Goal: Information Seeking & Learning: Learn about a topic

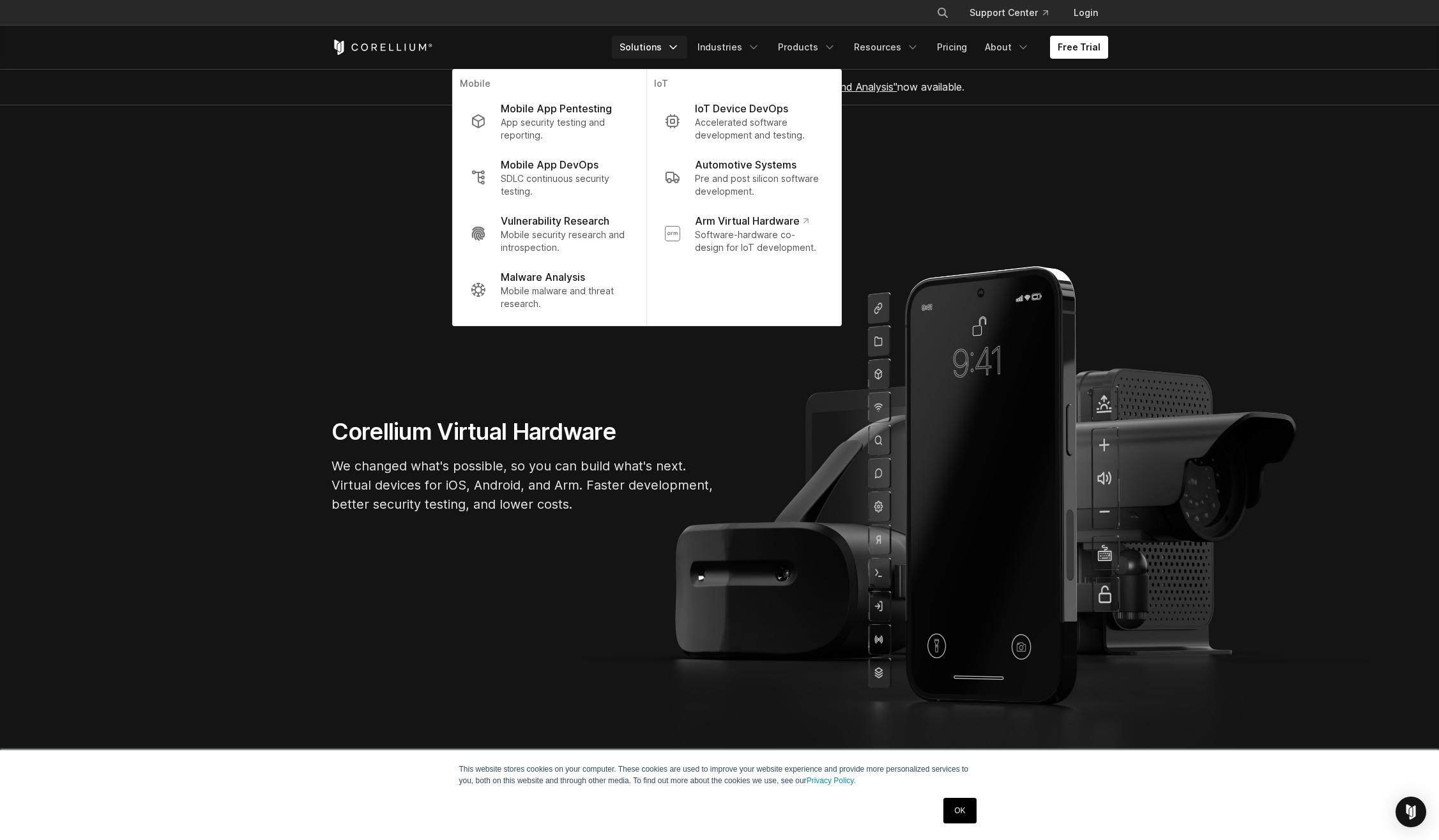
click at [925, 186] on section "Corellium Virtual Hardware We changed what's possible, so you can build what's …" at bounding box center [719, 470] width 1439 height 731
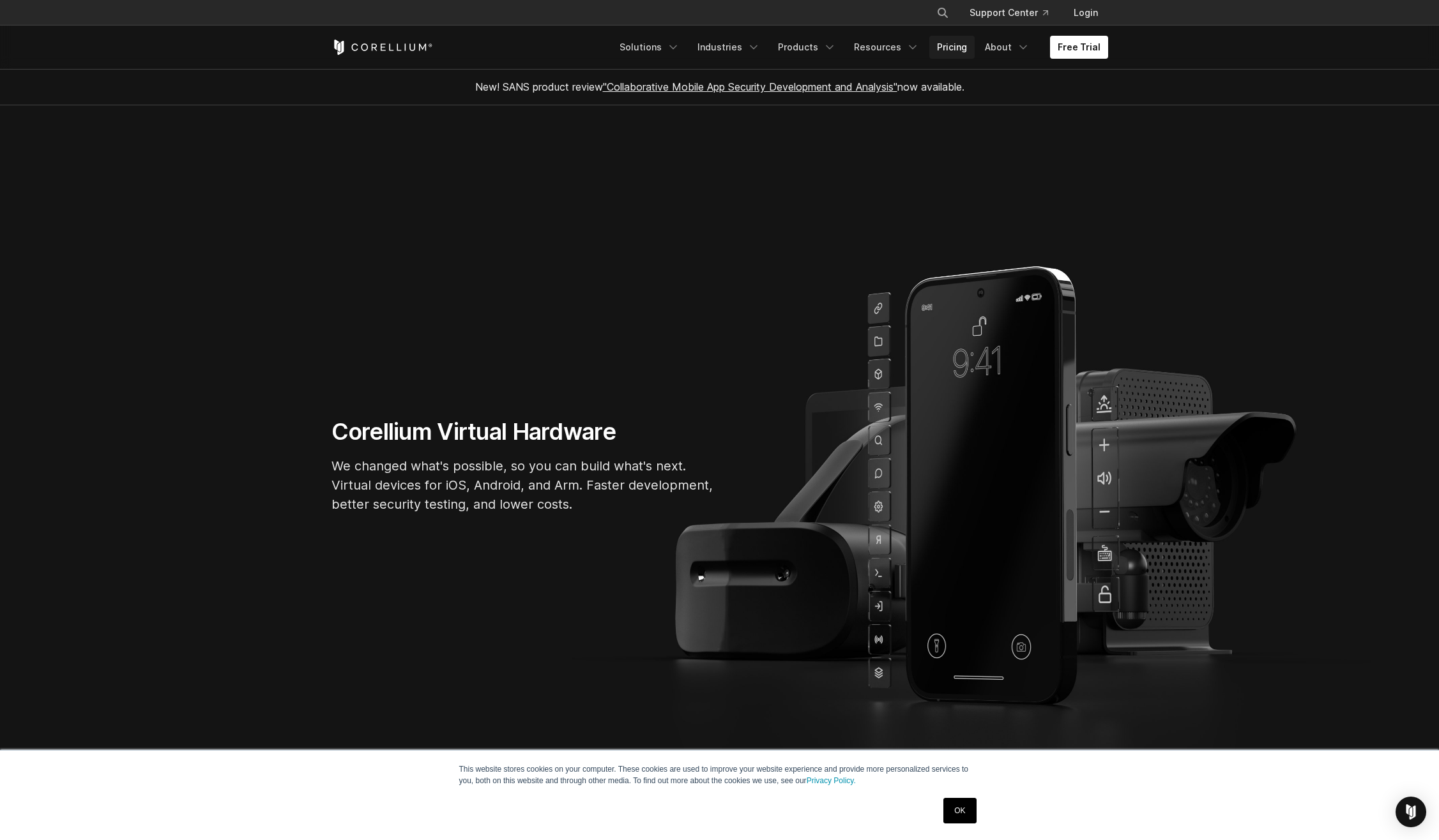
click at [956, 49] on link "Pricing" at bounding box center [952, 47] width 45 height 23
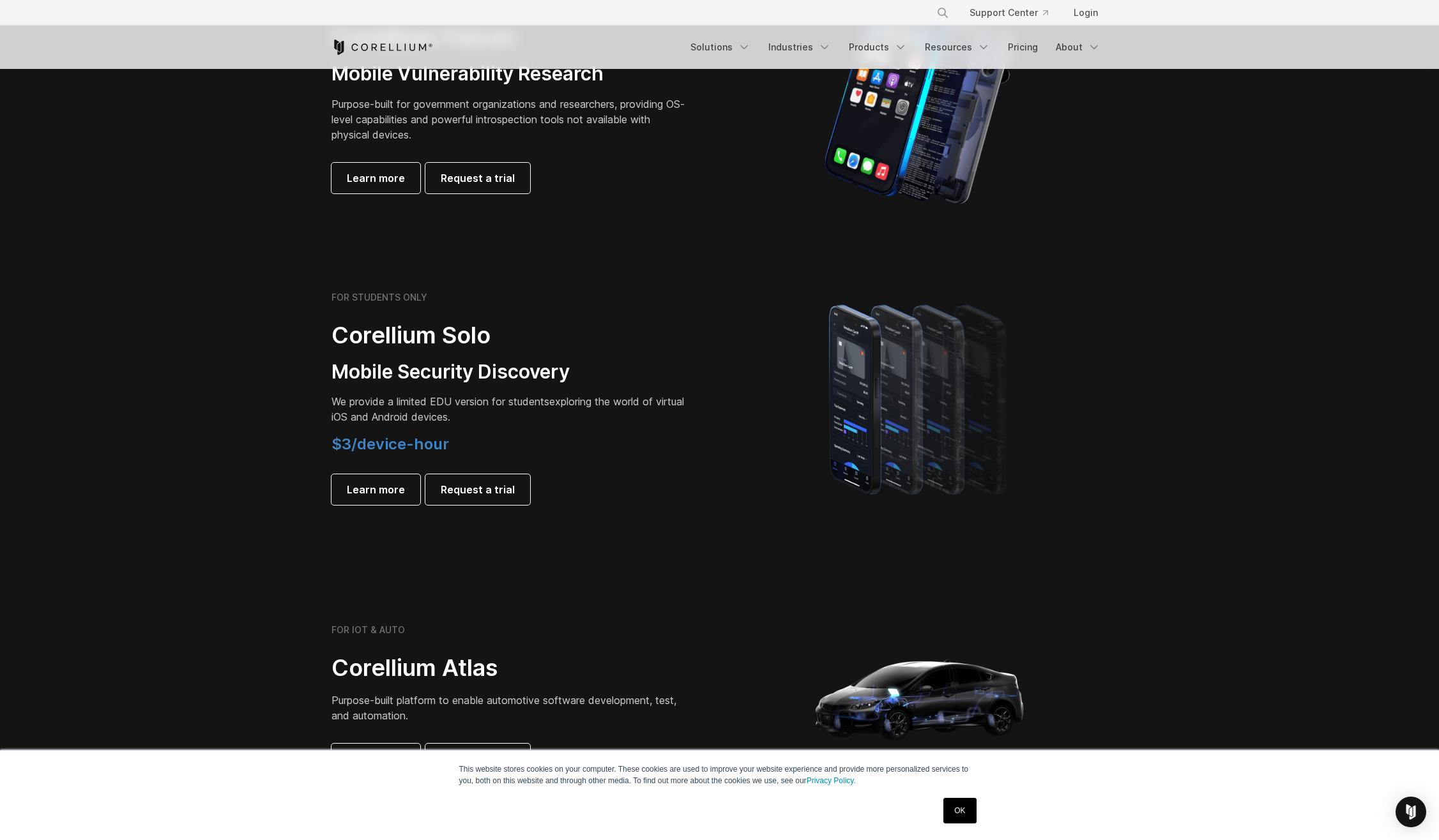
scroll to position [702, 0]
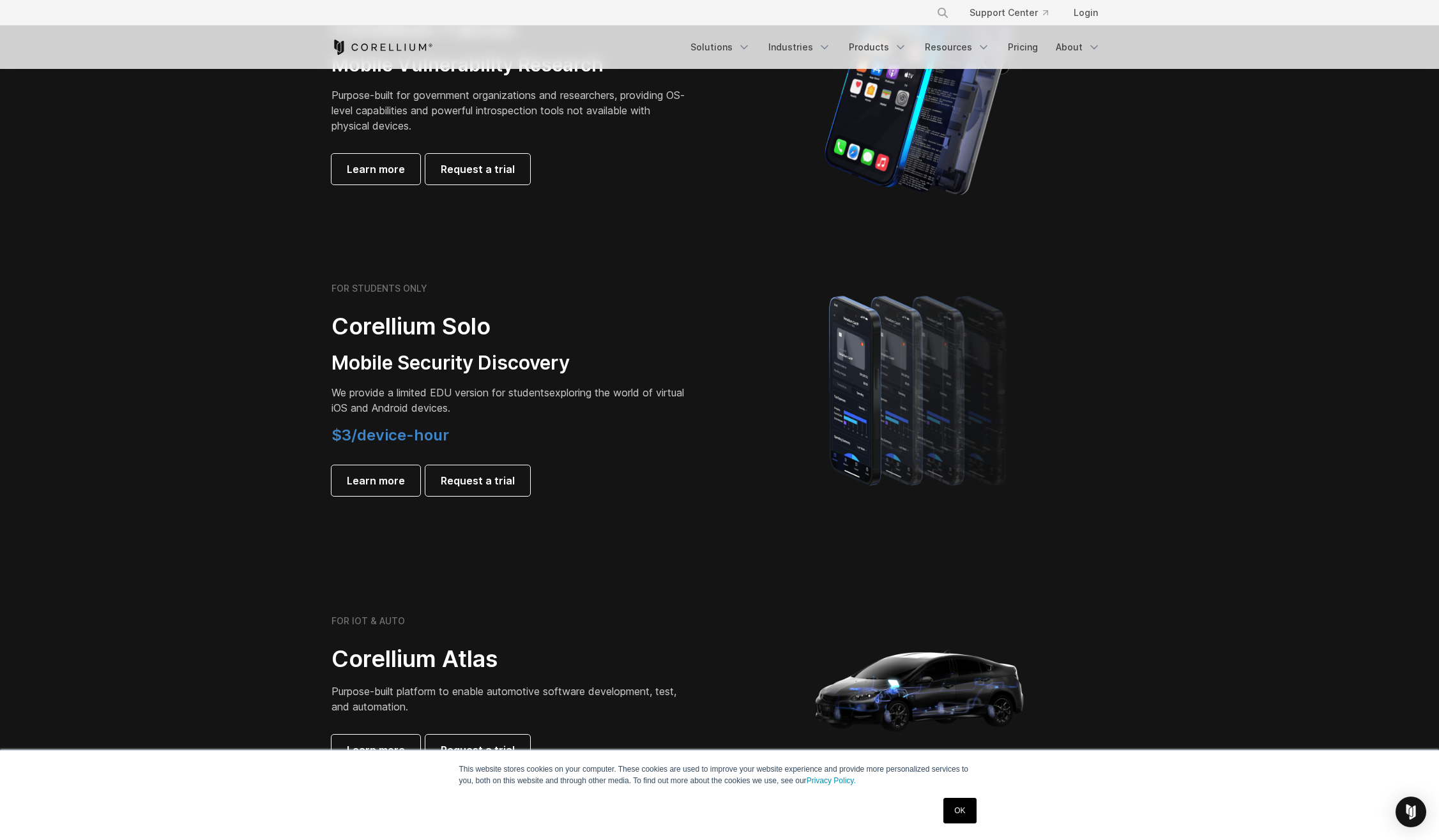
click at [395, 325] on h2 "Corellium Solo" at bounding box center [510, 327] width 358 height 29
drag, startPoint x: 395, startPoint y: 325, endPoint x: 371, endPoint y: 362, distance: 44.1
click at [371, 362] on h3 "Mobile Security Discovery" at bounding box center [510, 364] width 358 height 24
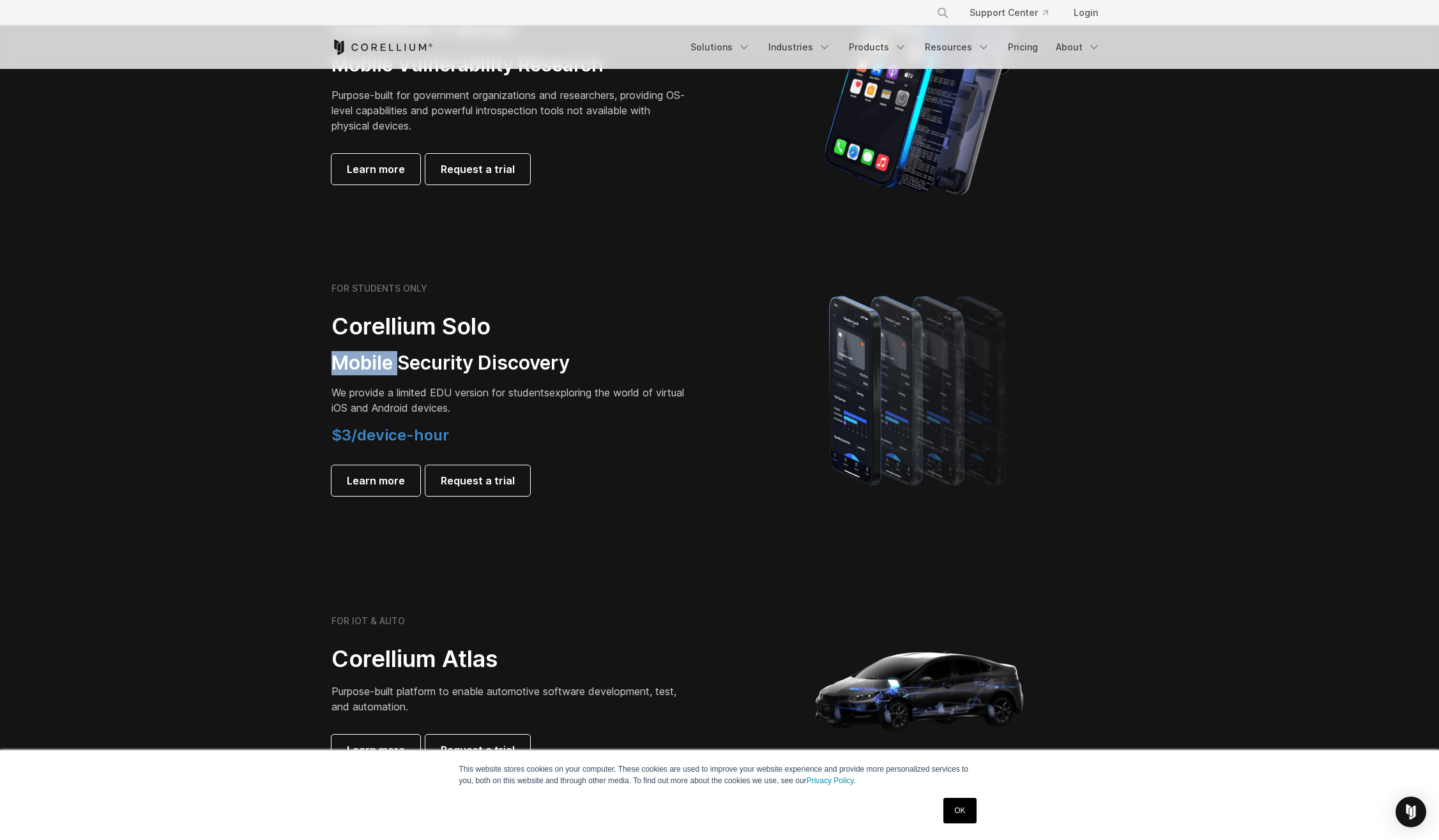
click at [371, 362] on h3 "Mobile Security Discovery" at bounding box center [510, 364] width 358 height 24
click at [501, 406] on p "We provide a limited EDU version for students exploring the world of virtual iO…" at bounding box center [510, 400] width 358 height 30
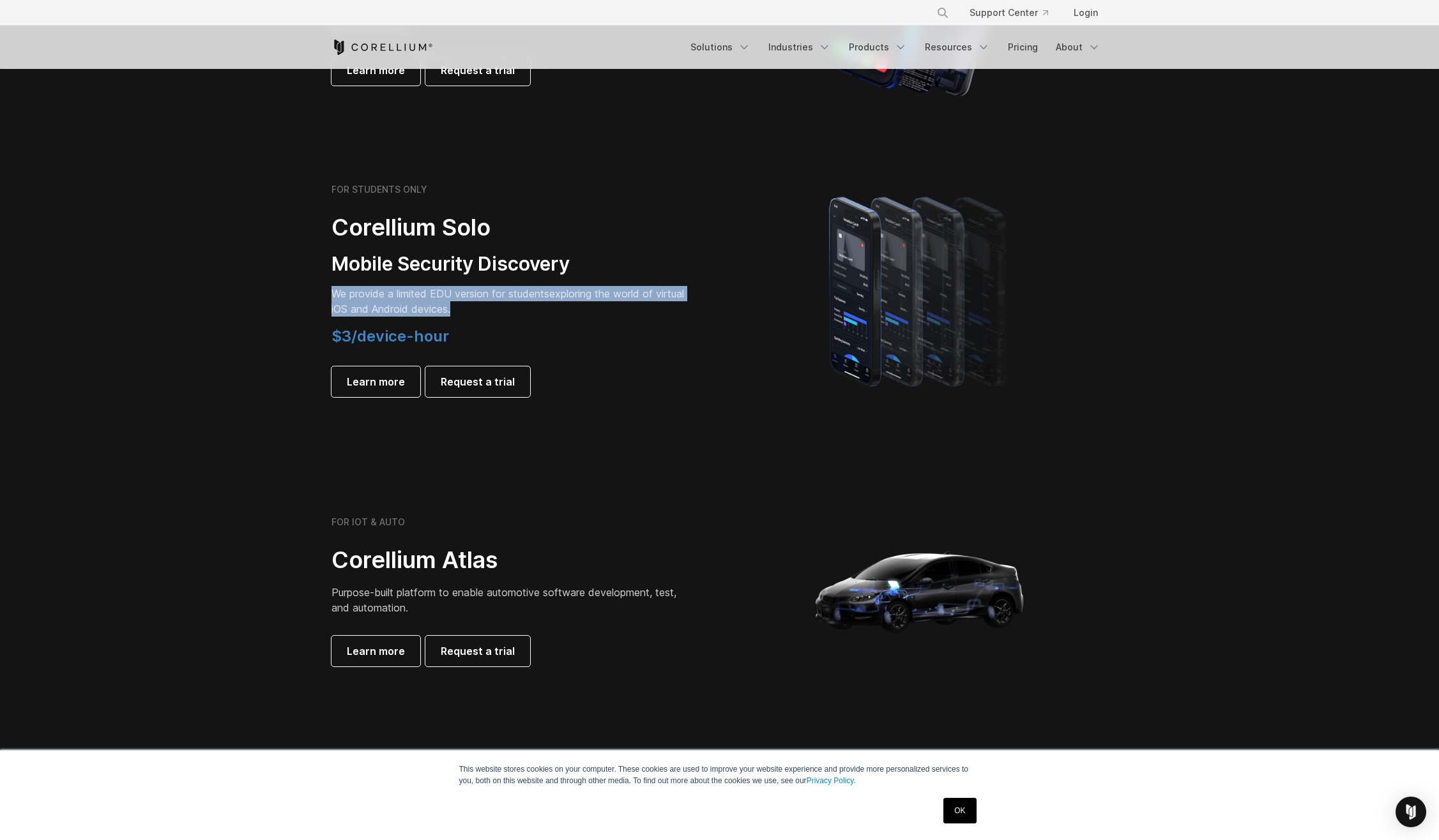
scroll to position [0, 0]
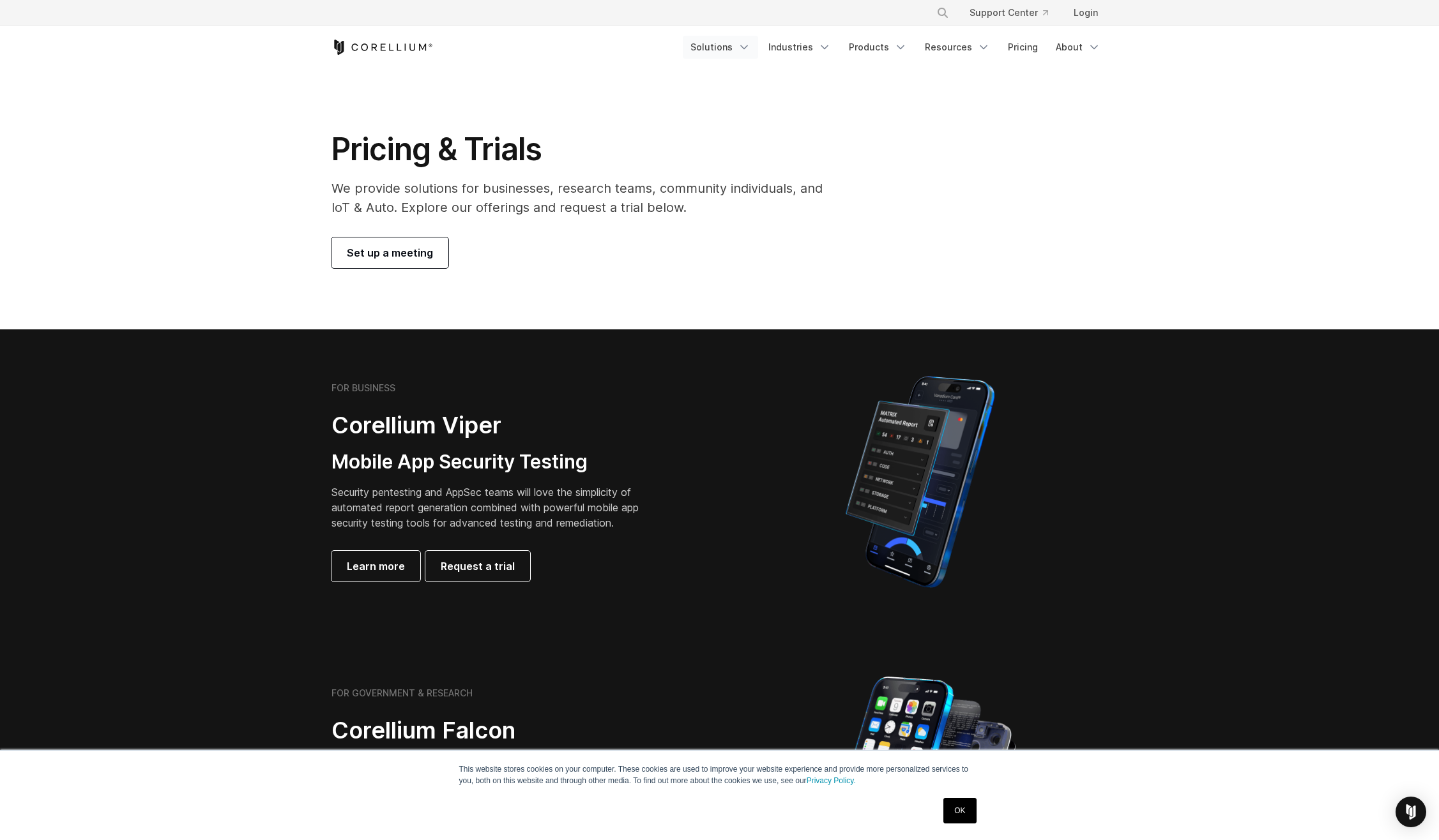
click at [710, 57] on link "Solutions" at bounding box center [720, 47] width 75 height 23
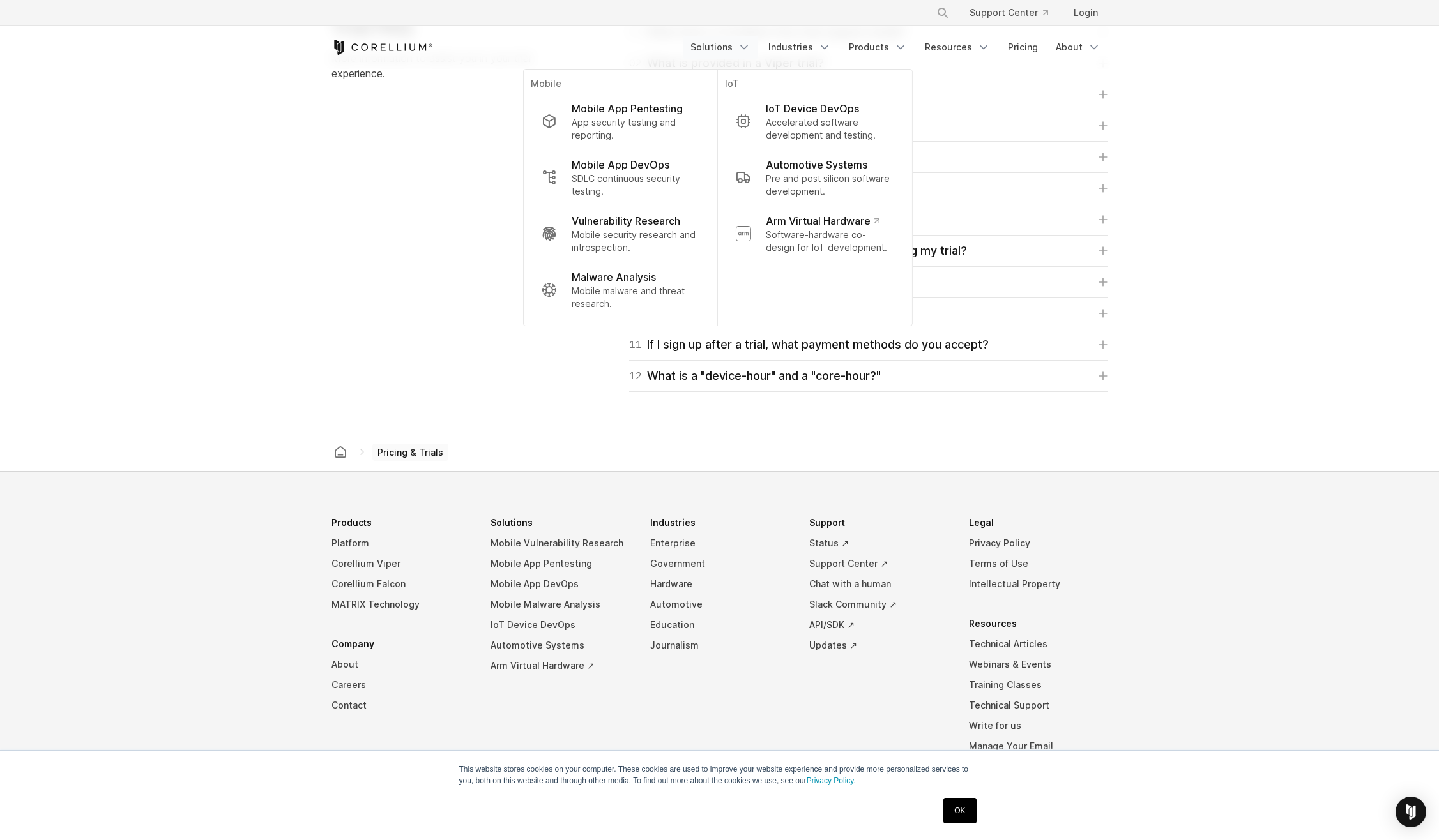
scroll to position [1960, 0]
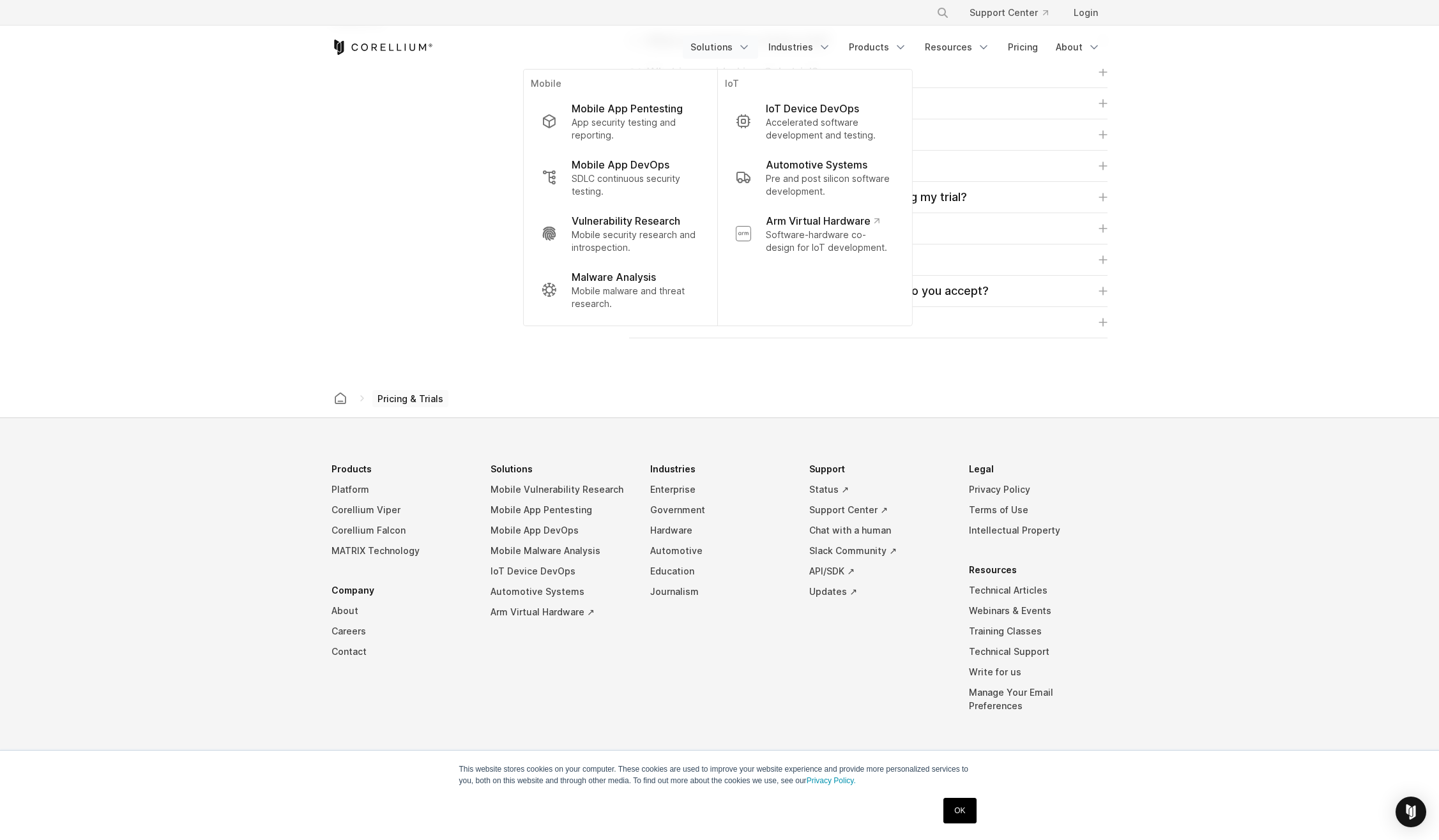
click at [958, 810] on link "OK" at bounding box center [959, 811] width 33 height 26
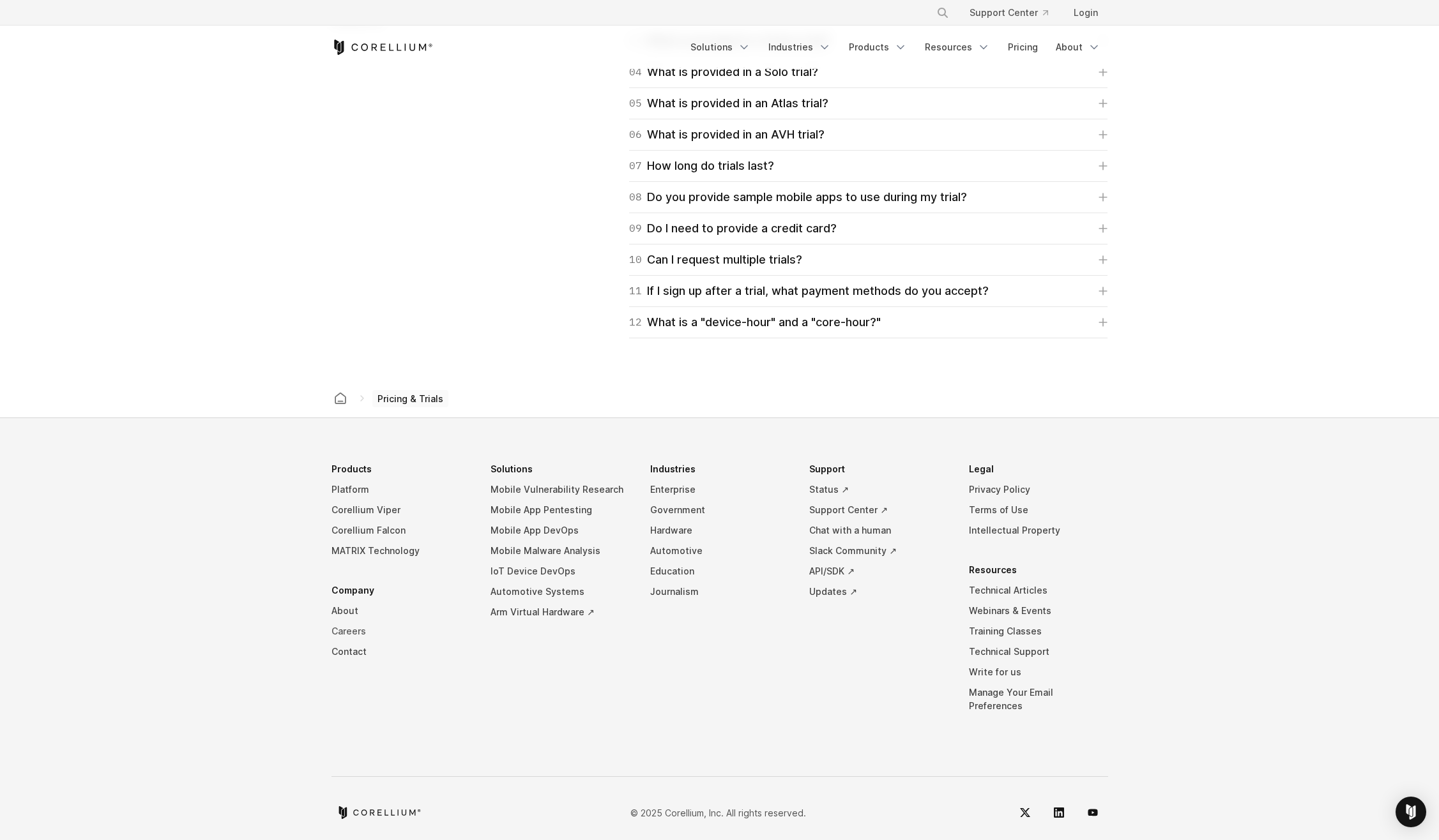
click at [356, 633] on link "Careers" at bounding box center [401, 631] width 140 height 21
